Goal: Communication & Community: Connect with others

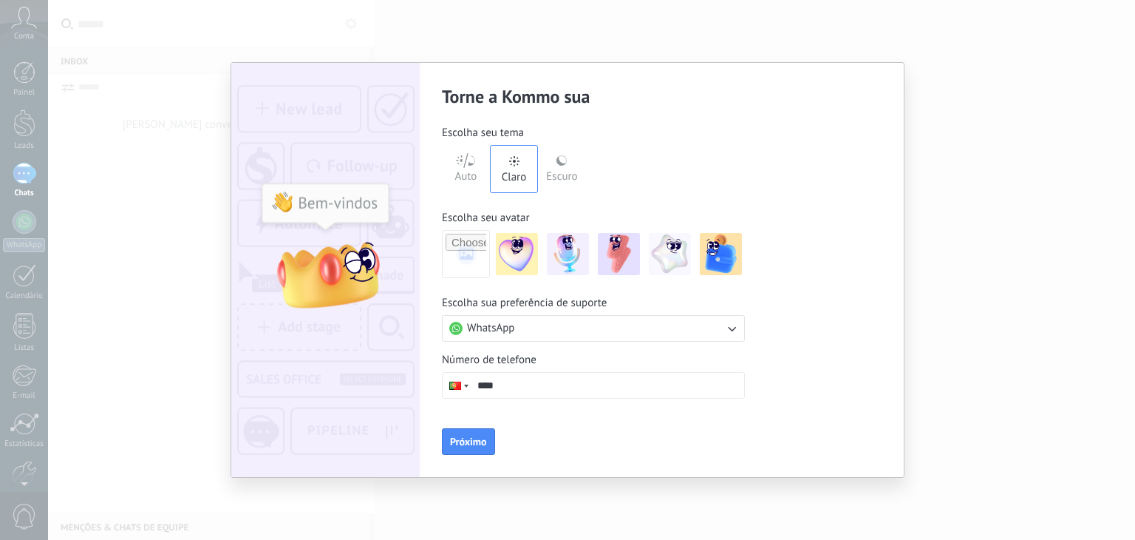
click at [109, 101] on div "Torne a Kommo sua Escolha seu tema Auto Claro Escuro Escolha seu avatar [PERSON…" at bounding box center [567, 270] width 1135 height 540
